Goal: Task Accomplishment & Management: Complete application form

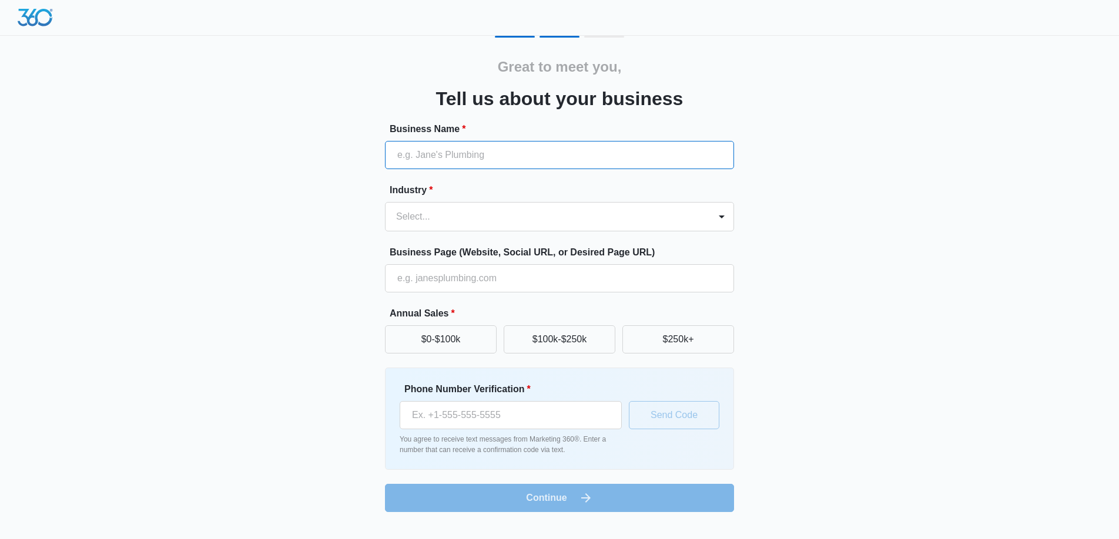
click at [487, 157] on input "Business Name *" at bounding box center [559, 155] width 349 height 28
type input "[PERSON_NAME] Heating And Air"
type input "(916) 370-1583"
click at [651, 234] on form "Business Name * Neels Heating And Air Industry * Select... Business Page (Websi…" at bounding box center [559, 317] width 349 height 390
click at [652, 223] on div at bounding box center [545, 217] width 299 height 16
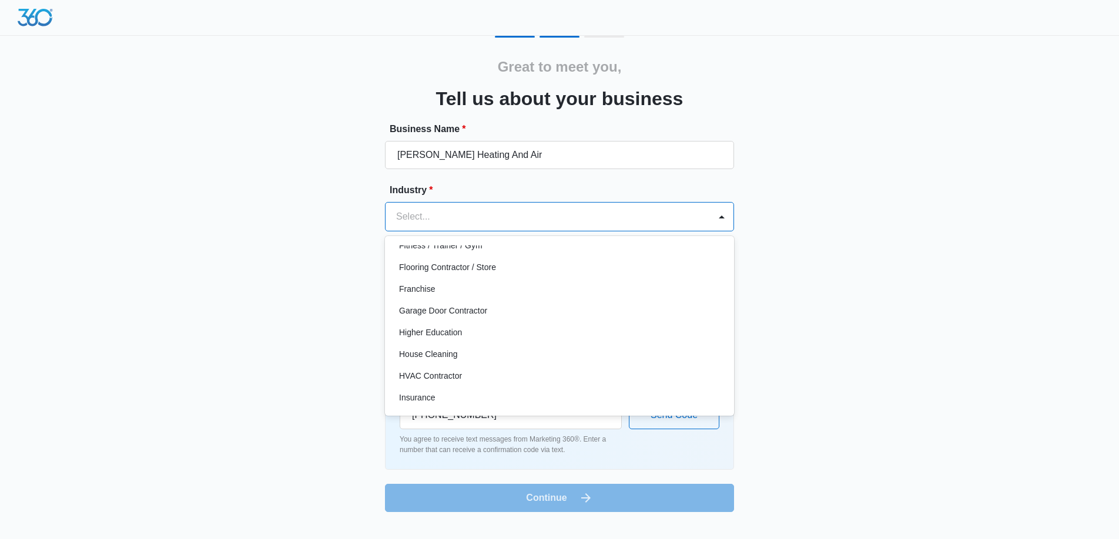
scroll to position [411, 0]
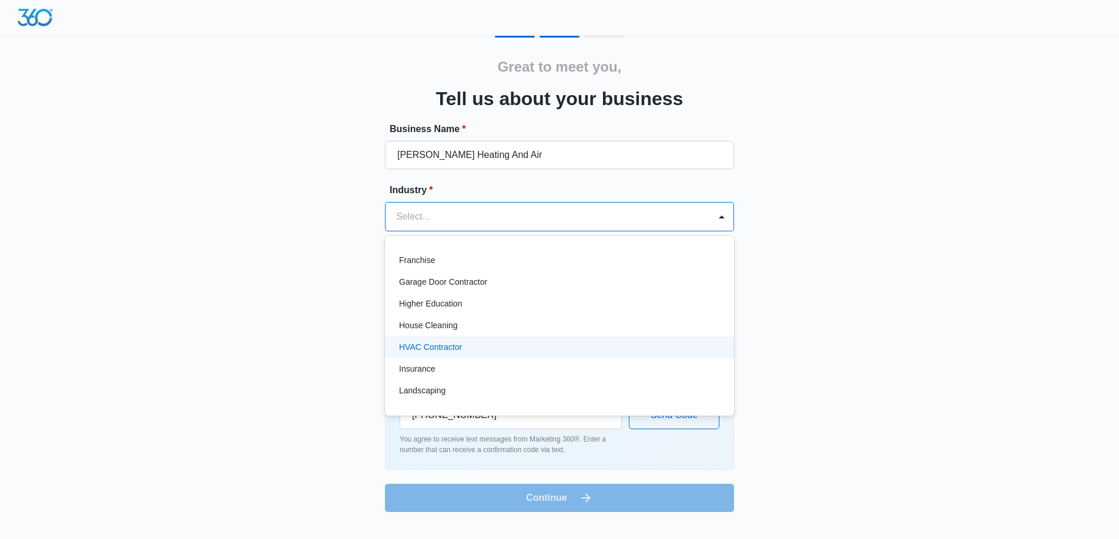
click at [538, 351] on div "HVAC Contractor" at bounding box center [558, 347] width 318 height 12
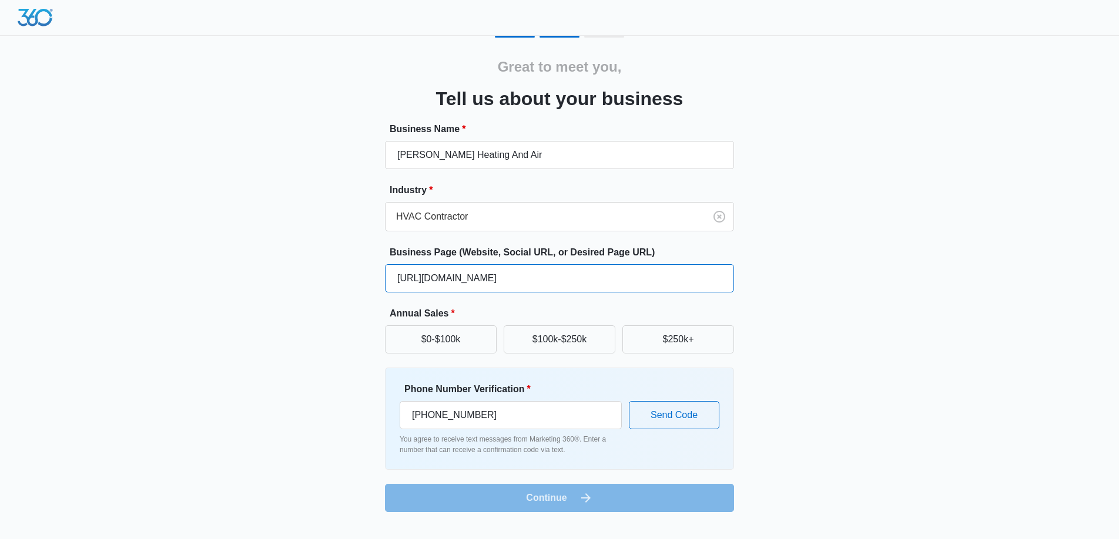
click at [529, 282] on input "https://neelsheatingandair.com" at bounding box center [559, 278] width 349 height 28
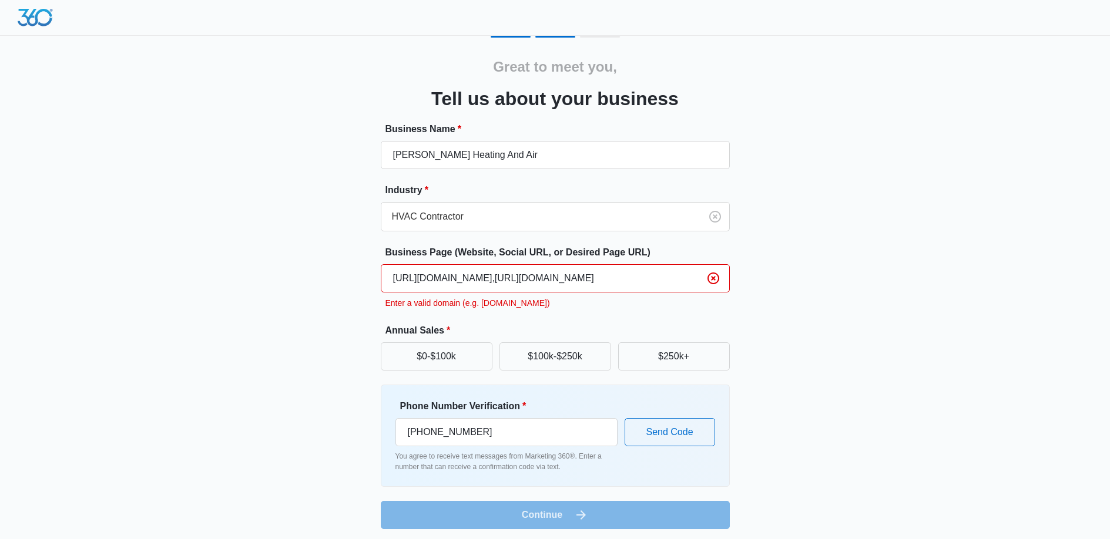
click at [546, 319] on form "Business Name * Neels Heating And Air Industry * HVAC Contractor Business Page …" at bounding box center [555, 325] width 349 height 407
click at [522, 279] on input "https://neelsheatingandair.com,https://www.facebook.com/Neelsheatingandair/" at bounding box center [555, 278] width 349 height 28
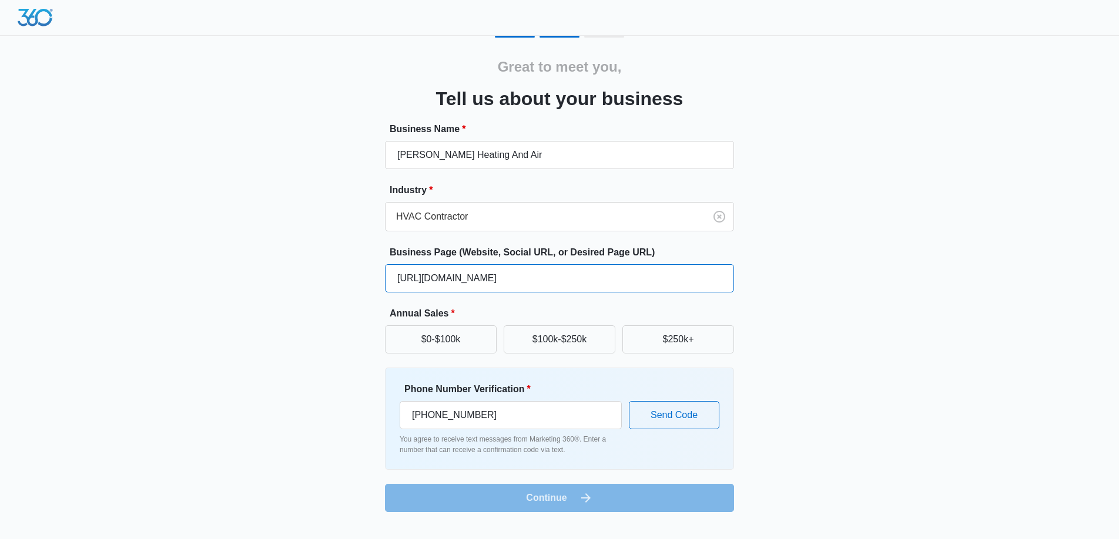
type input "https://neelsheatingandair.com"
click at [846, 328] on div "Great to meet you, Tell us about your business Business Name * Neels Heating An…" at bounding box center [559, 274] width 705 height 477
click at [703, 337] on button "$250k+" at bounding box center [678, 340] width 112 height 28
click at [676, 420] on button "Send Code" at bounding box center [674, 415] width 90 height 28
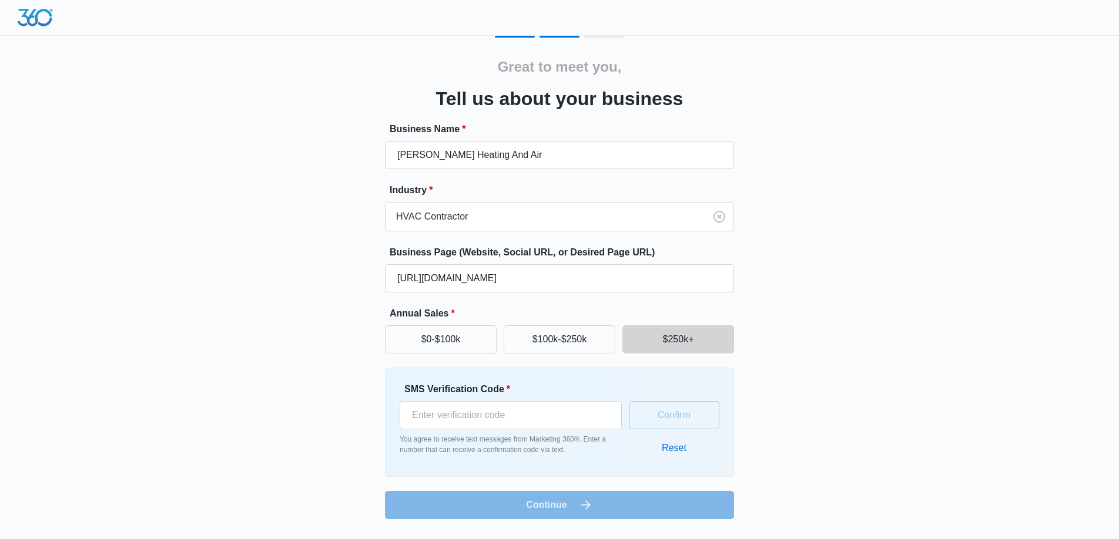
click at [574, 430] on div "SMS Verification Code * You agree to receive text messages from Marketing 360®.…" at bounding box center [511, 419] width 222 height 73
click at [572, 421] on input "SMS Verification Code *" at bounding box center [511, 415] width 222 height 28
type input "710760"
click at [661, 414] on button "Confirm" at bounding box center [674, 415] width 90 height 28
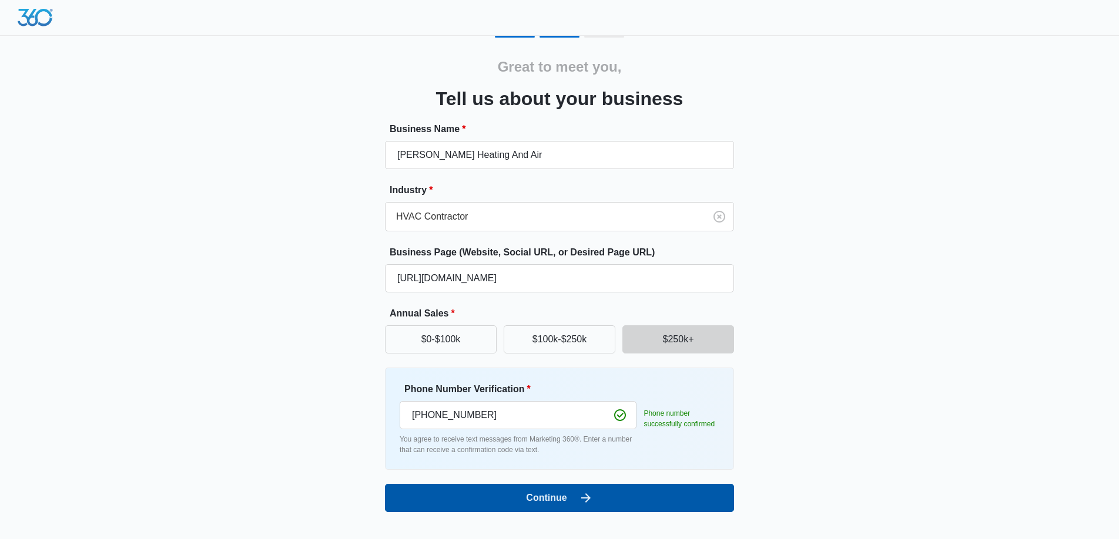
click at [628, 497] on button "Continue" at bounding box center [559, 498] width 349 height 28
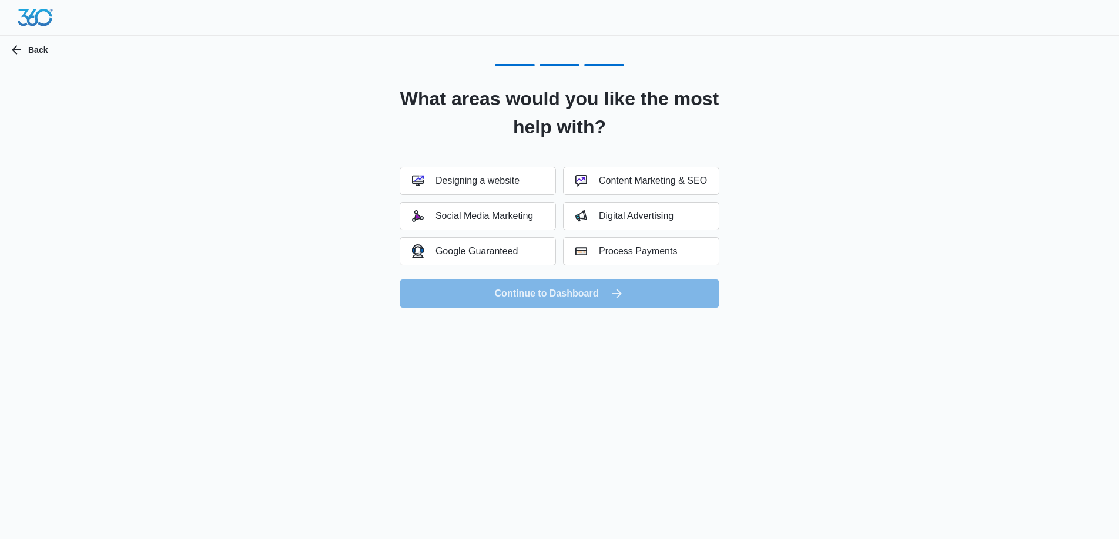
click at [605, 293] on form "Designing a website Content Marketing & SEO Social Media Marketing Digital Adve…" at bounding box center [560, 237] width 320 height 141
click at [609, 186] on div "Content Marketing & SEO" at bounding box center [641, 181] width 132 height 12
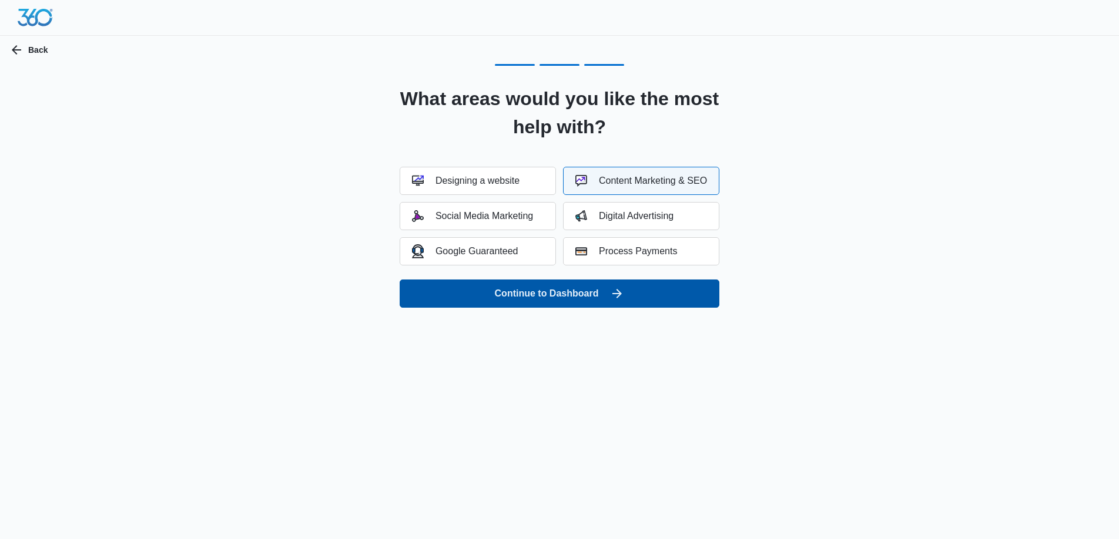
click at [584, 291] on button "Continue to Dashboard" at bounding box center [560, 294] width 320 height 28
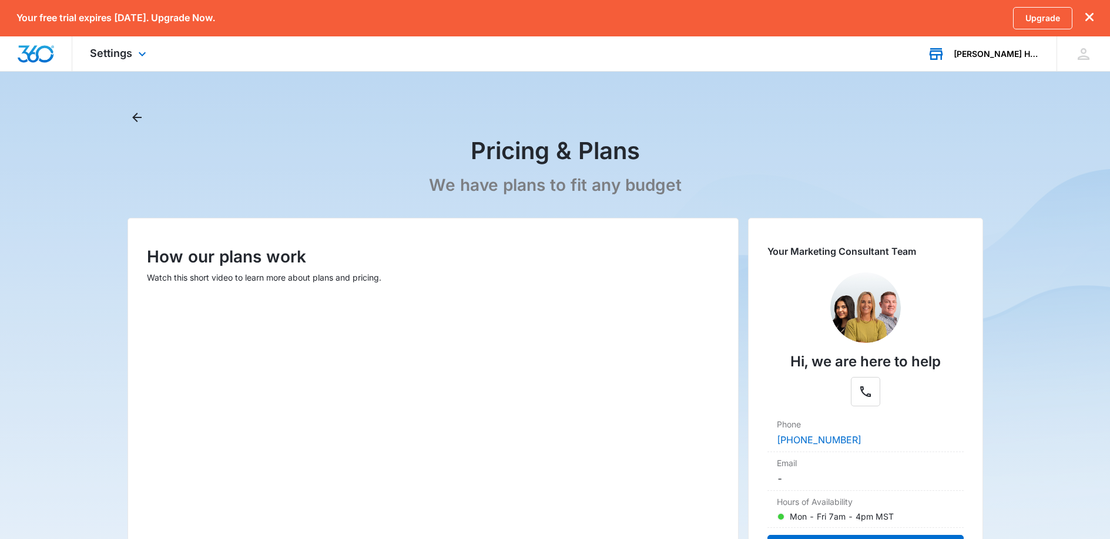
click at [1000, 55] on div "[PERSON_NAME] Heating And Air" at bounding box center [997, 53] width 86 height 9
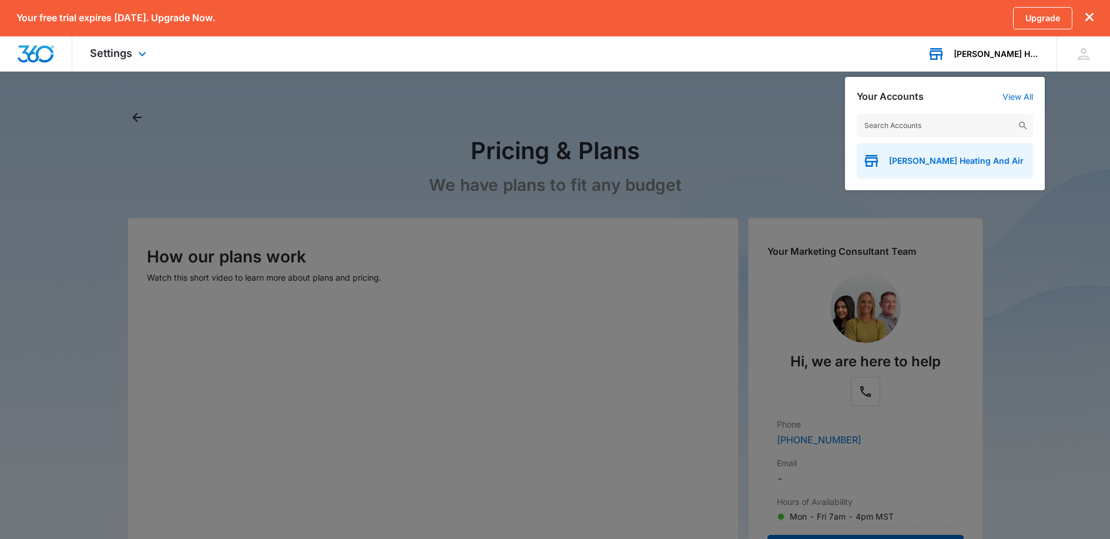
click at [955, 163] on span "[PERSON_NAME] Heating And Air" at bounding box center [956, 160] width 135 height 9
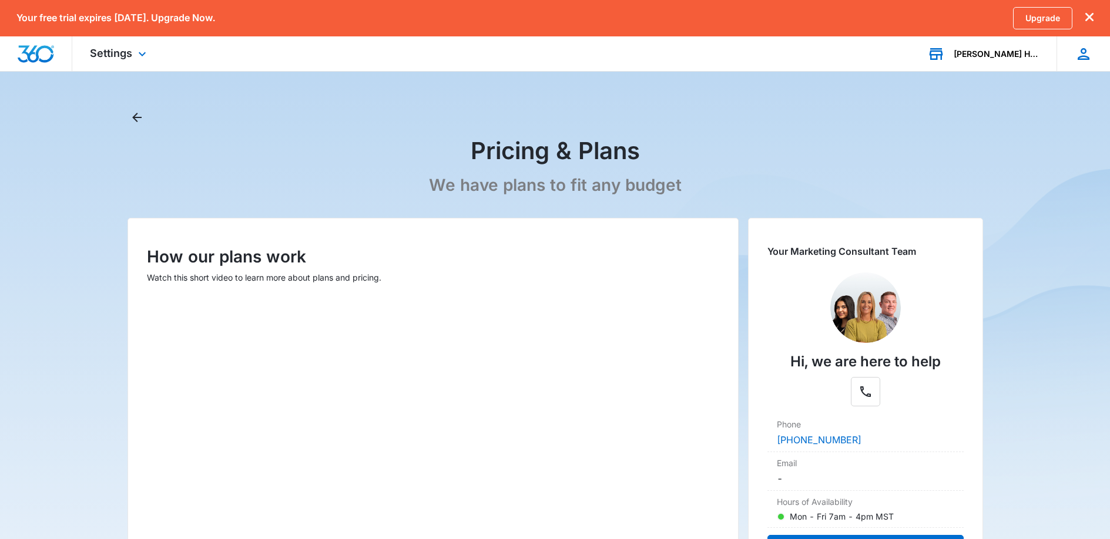
click at [1069, 58] on div "NS Neel Singh [EMAIL_ADDRESS][DOMAIN_NAME] My Profile Notifications Support Log…" at bounding box center [1083, 53] width 53 height 35
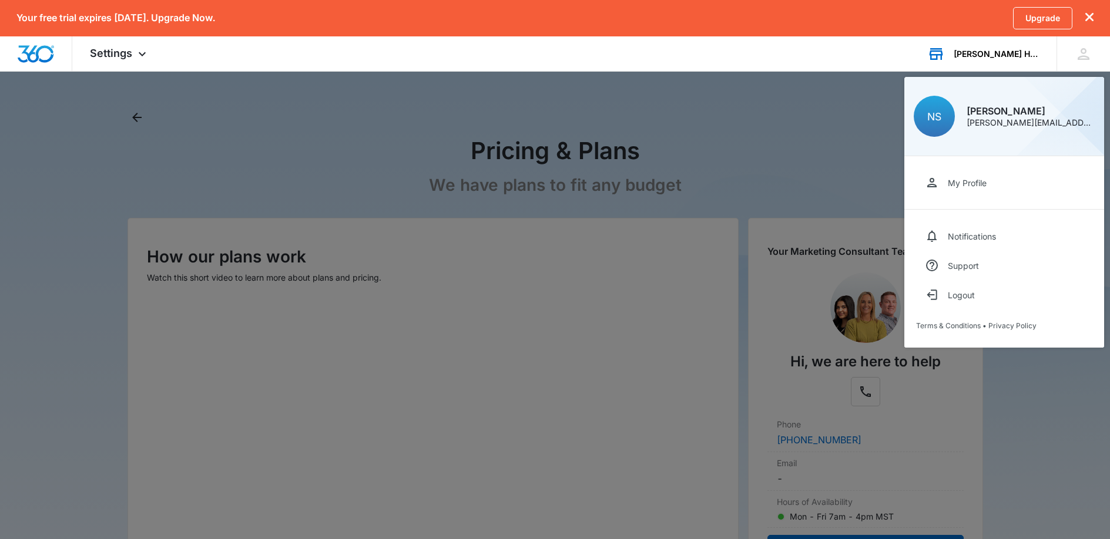
click at [1088, 16] on icon "dismiss this dialog" at bounding box center [1089, 17] width 8 height 8
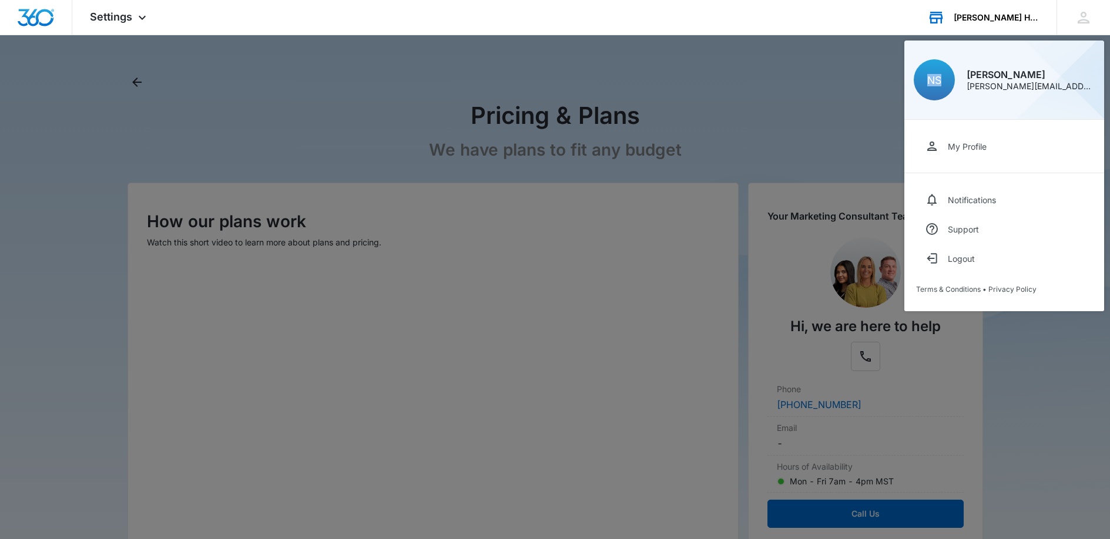
click at [1088, 16] on icon at bounding box center [1084, 18] width 18 height 18
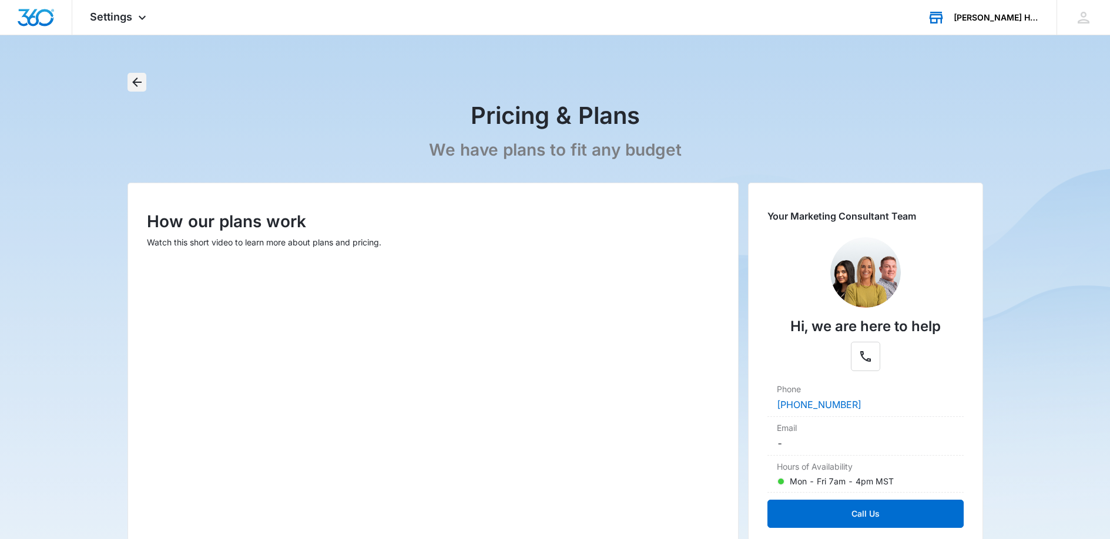
click at [136, 81] on icon "Back" at bounding box center [137, 82] width 14 height 14
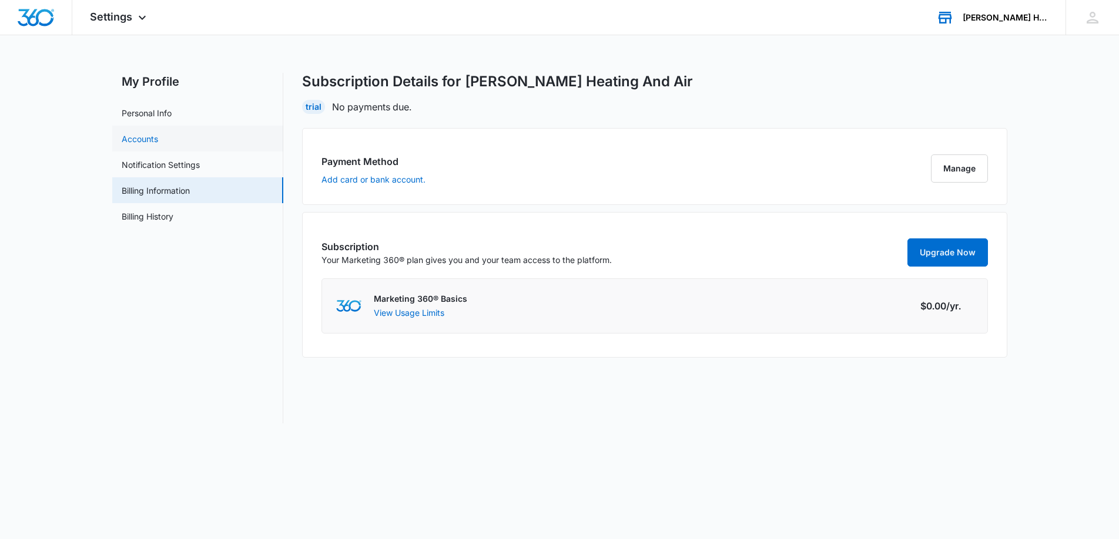
click at [150, 133] on link "Accounts" at bounding box center [140, 139] width 36 height 12
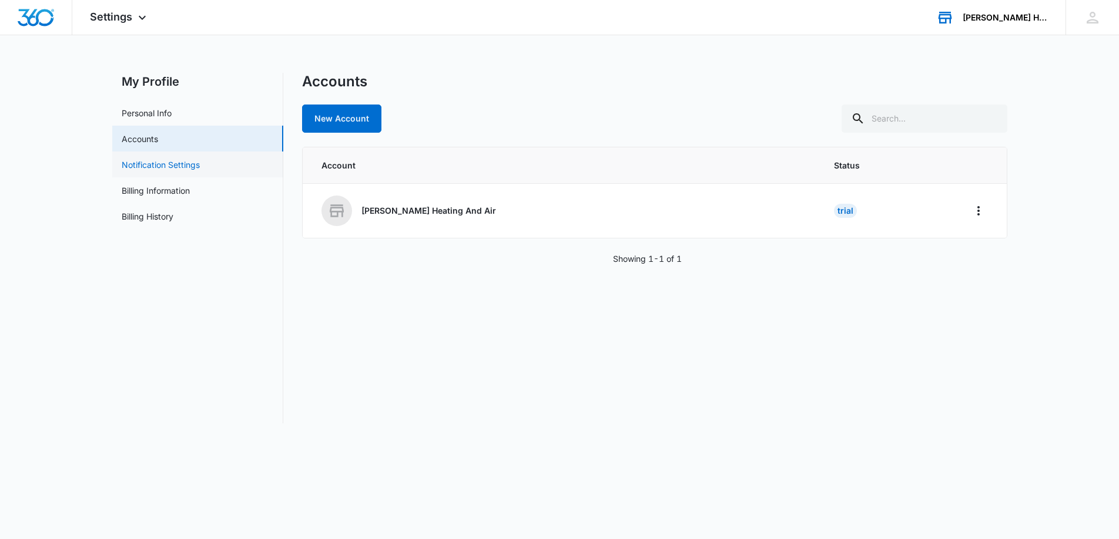
click at [150, 166] on link "Notification Settings" at bounding box center [161, 165] width 78 height 12
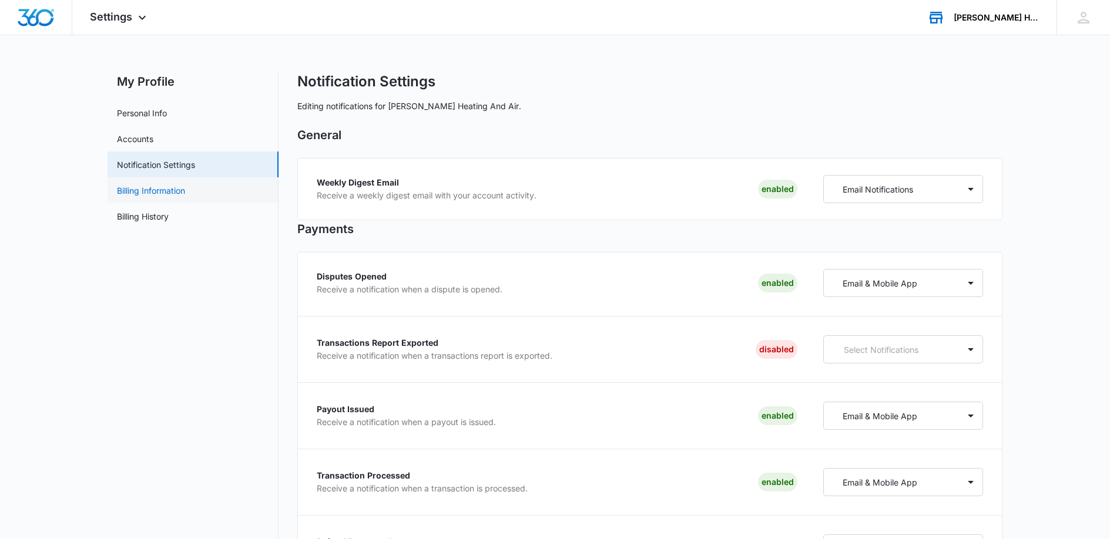
click at [145, 197] on link "Billing Information" at bounding box center [151, 191] width 68 height 12
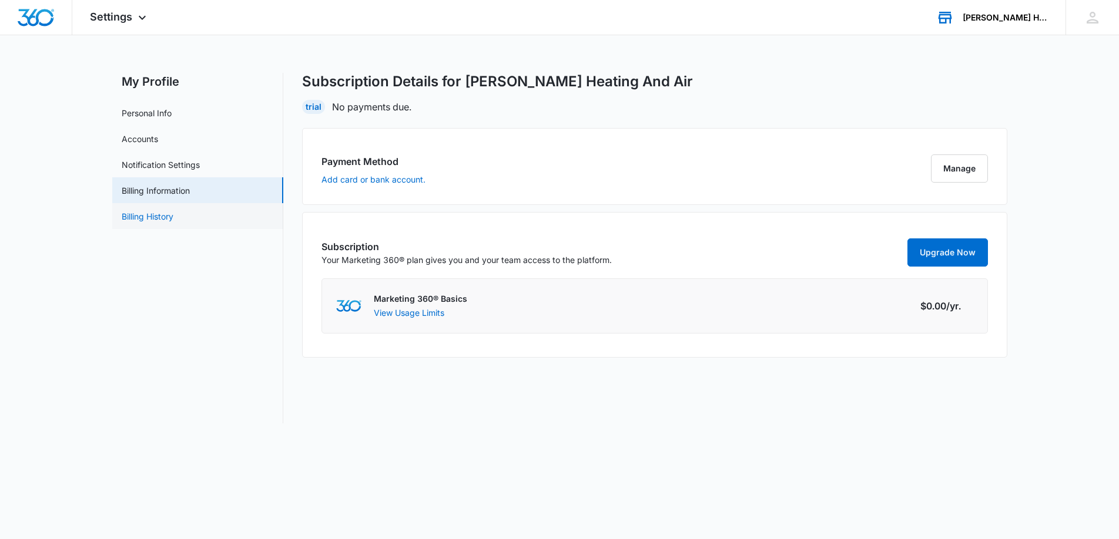
click at [142, 211] on link "Billing History" at bounding box center [148, 216] width 52 height 12
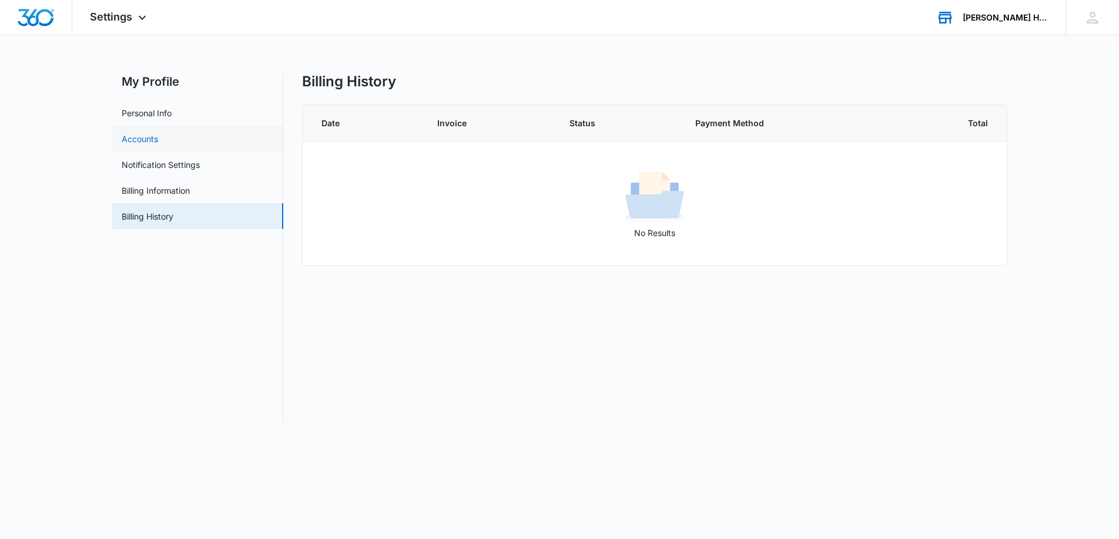
click at [154, 144] on link "Accounts" at bounding box center [140, 139] width 36 height 12
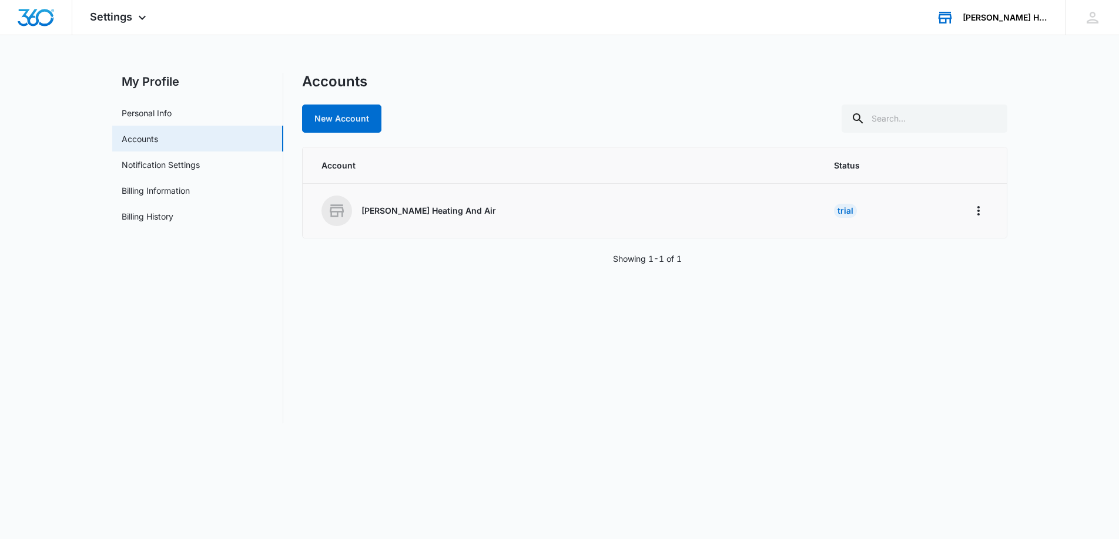
click at [409, 189] on td "[PERSON_NAME] Heating And Air" at bounding box center [562, 211] width 518 height 55
click at [402, 214] on p "[PERSON_NAME] Heating And Air" at bounding box center [428, 211] width 135 height 12
click at [983, 210] on icon "Home" at bounding box center [978, 211] width 14 height 14
click at [985, 236] on button "Go to Dashboard" at bounding box center [1024, 244] width 108 height 18
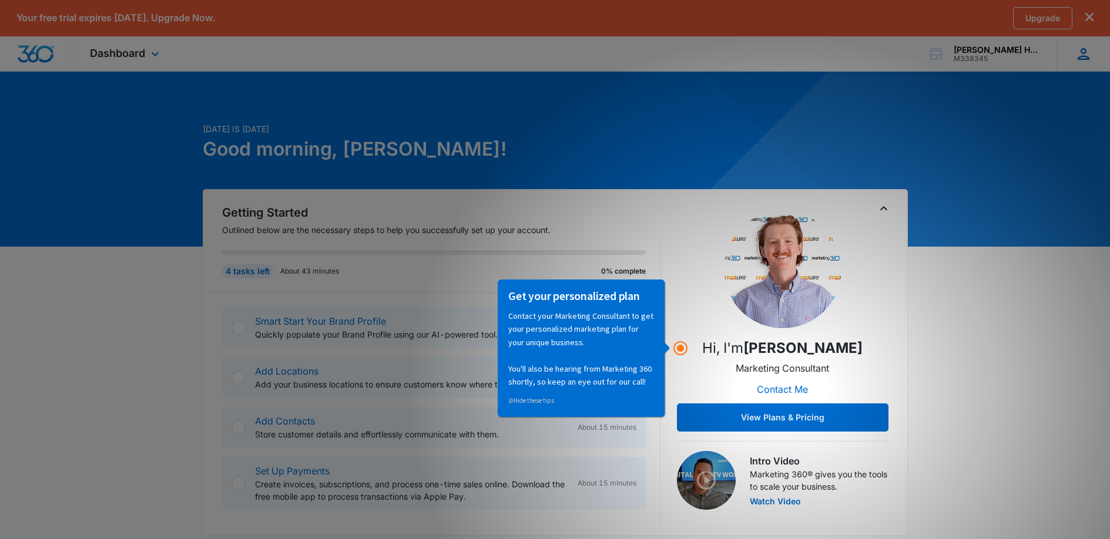
click at [1080, 50] on icon at bounding box center [1084, 54] width 18 height 18
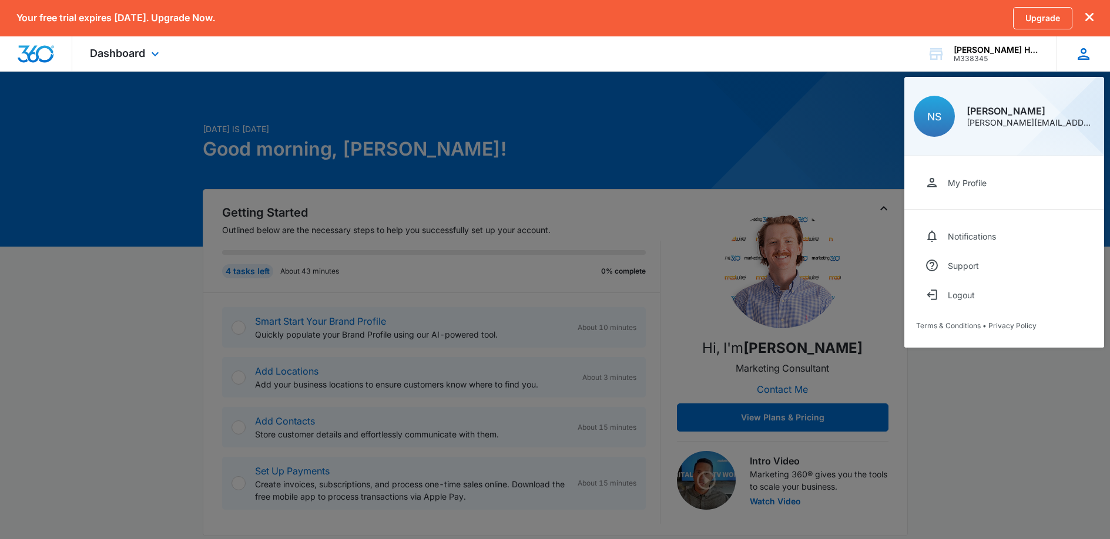
click at [1002, 120] on div "[PERSON_NAME][EMAIL_ADDRESS][DOMAIN_NAME]" at bounding box center [1031, 123] width 128 height 8
click at [956, 187] on div "My Profile" at bounding box center [967, 183] width 39 height 10
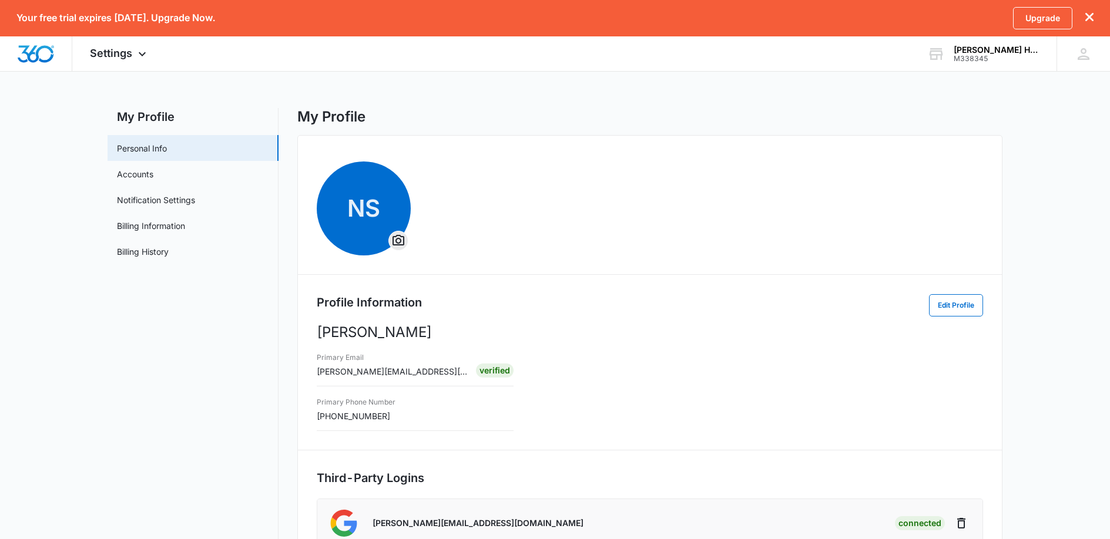
click at [1092, 14] on icon "dismiss this dialog" at bounding box center [1089, 17] width 8 height 8
